Goal: Task Accomplishment & Management: Use online tool/utility

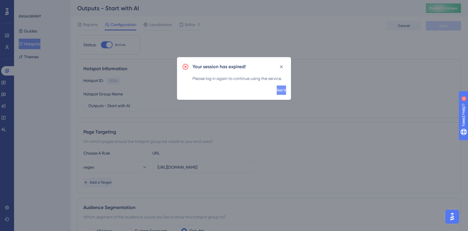
click at [277, 91] on span "Got it" at bounding box center [281, 90] width 9 height 5
